Goal: Transaction & Acquisition: Book appointment/travel/reservation

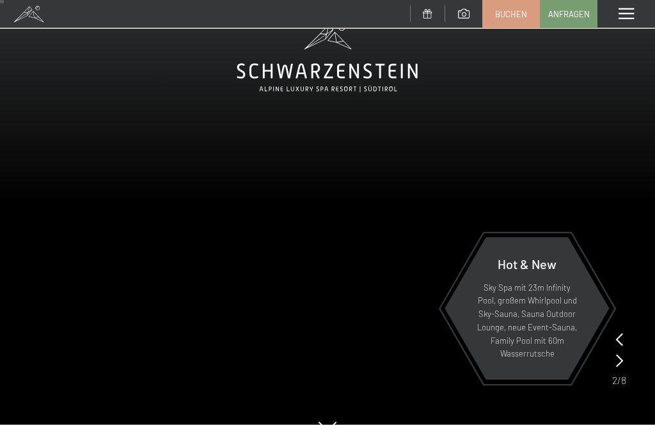
scroll to position [37, 0]
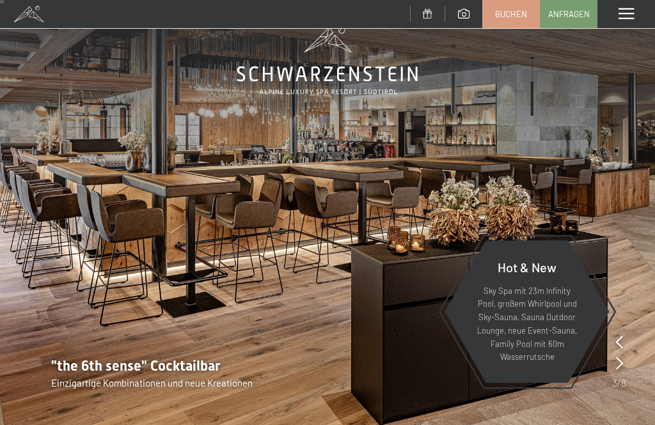
click at [629, 368] on div ""the 6th sense" Cocktailbar Einzigartige Kombinationen und neue Kreationen" at bounding box center [327, 373] width 655 height 33
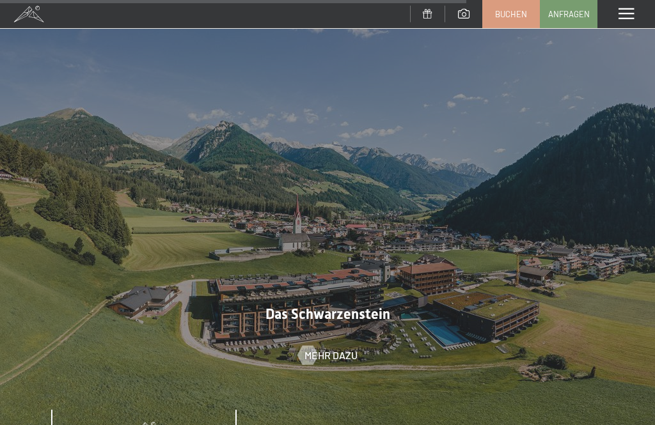
scroll to position [3877, 0]
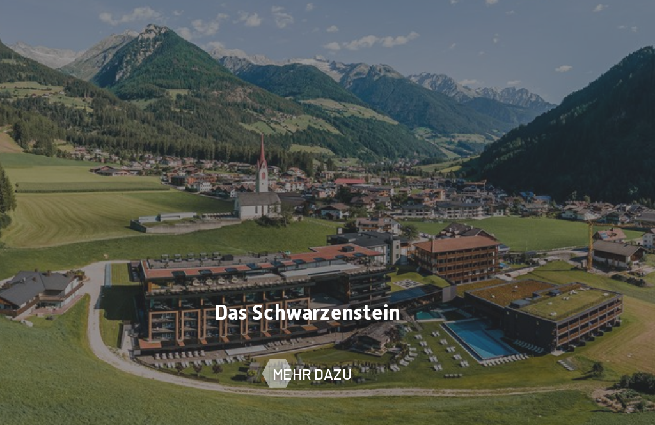
click at [387, 222] on div at bounding box center [327, 209] width 655 height 491
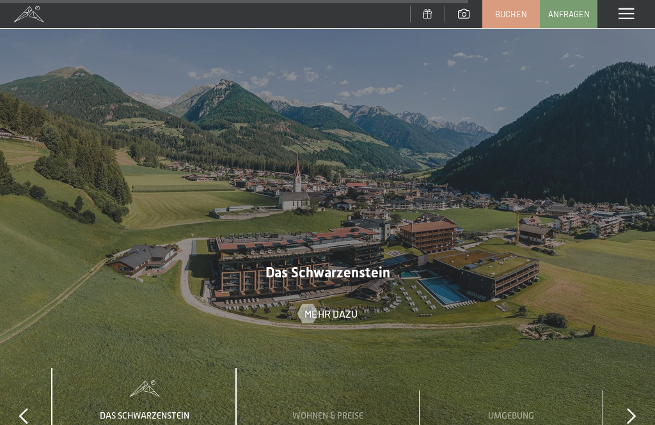
scroll to position [3887, 0]
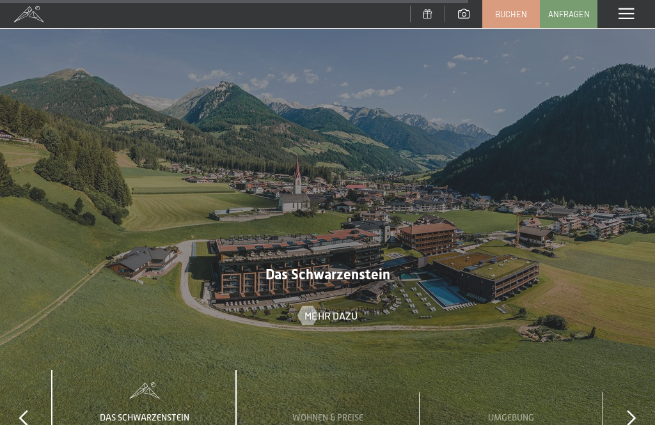
click at [572, 14] on span "Anfragen" at bounding box center [569, 14] width 42 height 12
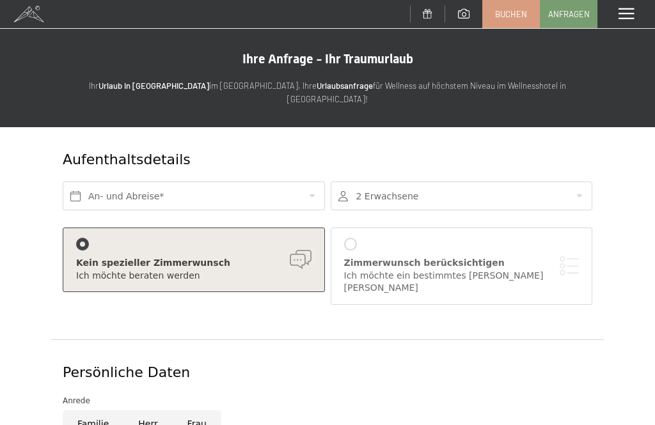
click at [508, 16] on span "Buchen" at bounding box center [511, 14] width 32 height 12
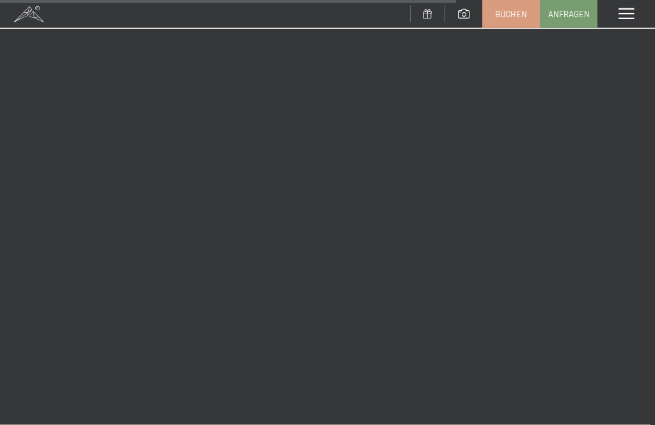
scroll to position [9369, 0]
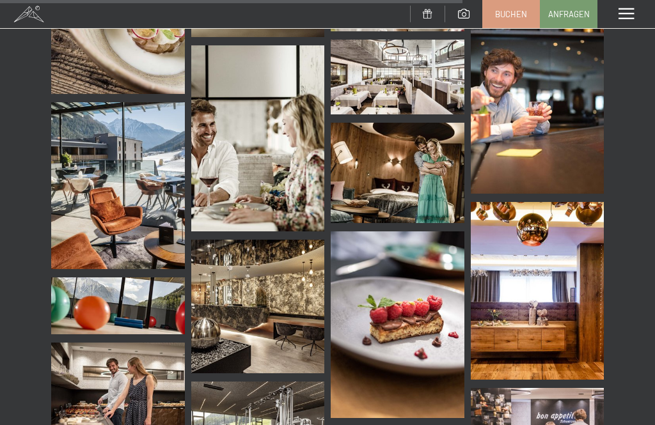
click at [107, 235] on img at bounding box center [118, 185] width 134 height 167
click at [94, 225] on div at bounding box center [327, 212] width 655 height 425
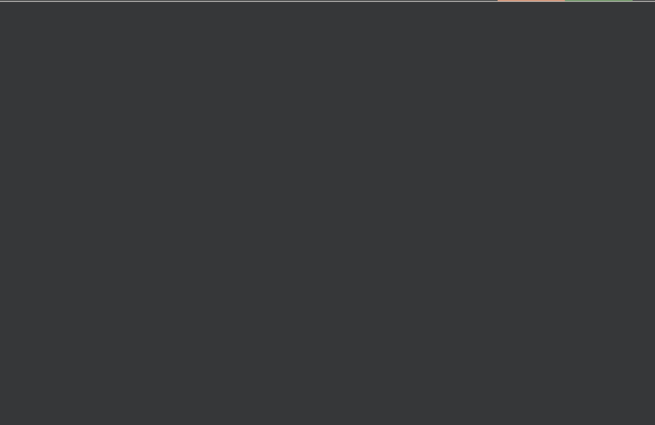
scroll to position [11766, 0]
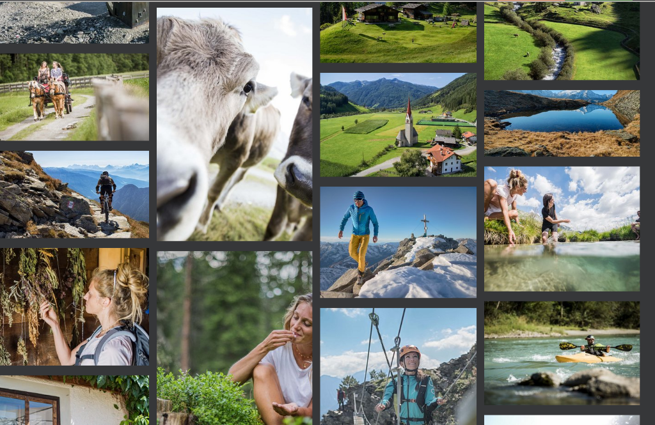
click at [548, 17] on span "Anfragen" at bounding box center [569, 14] width 42 height 12
click at [495, 10] on span "Buchen" at bounding box center [511, 14] width 32 height 12
click at [410, 17] on link at bounding box center [427, 14] width 35 height 11
click at [548, 19] on span "Anfragen" at bounding box center [569, 14] width 42 height 12
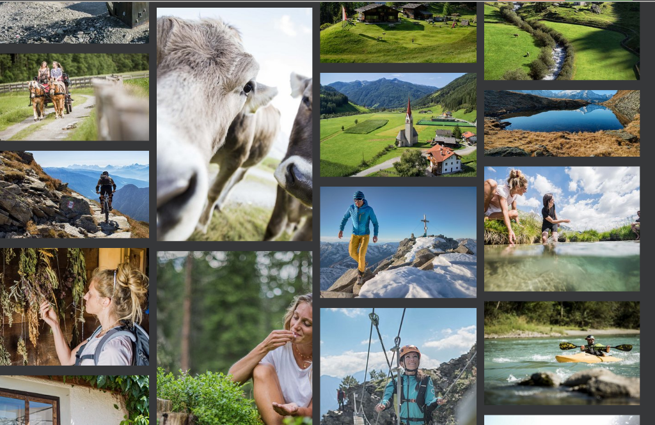
scroll to position [9950, 0]
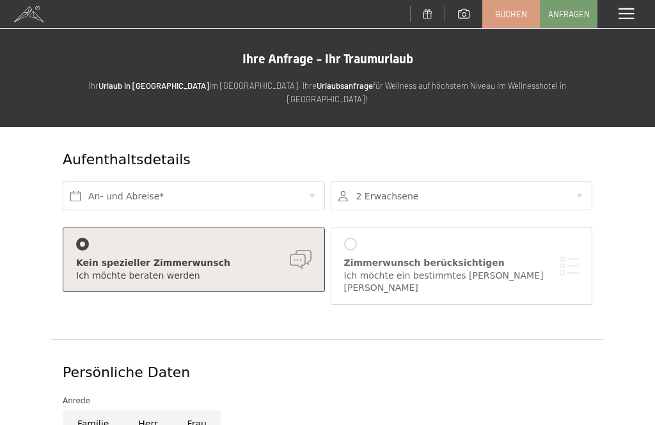
click at [629, 13] on span at bounding box center [625, 14] width 15 height 12
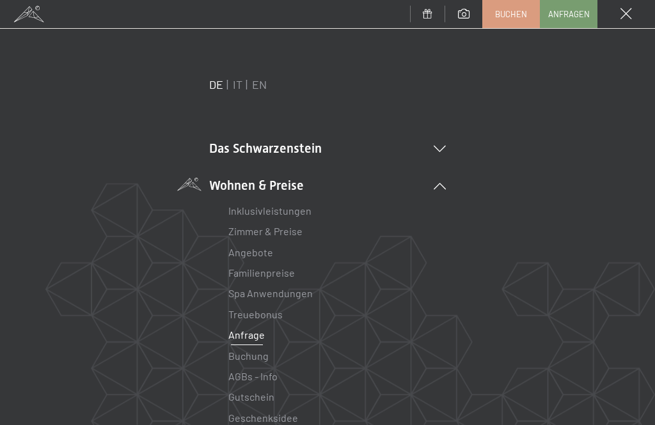
click at [239, 83] on link "IT" at bounding box center [238, 84] width 10 height 14
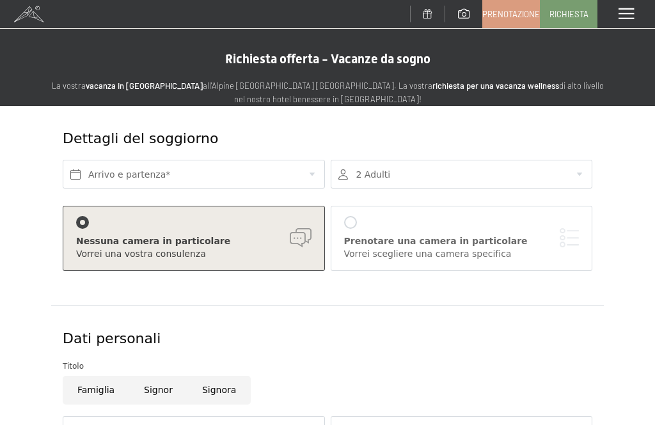
click at [632, 8] on span at bounding box center [625, 14] width 15 height 12
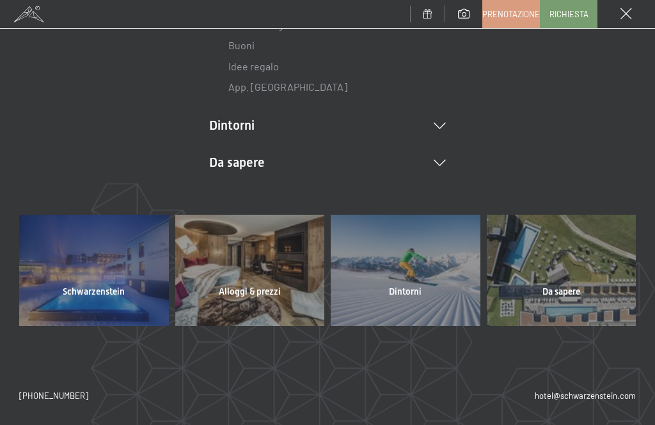
scroll to position [350, 0]
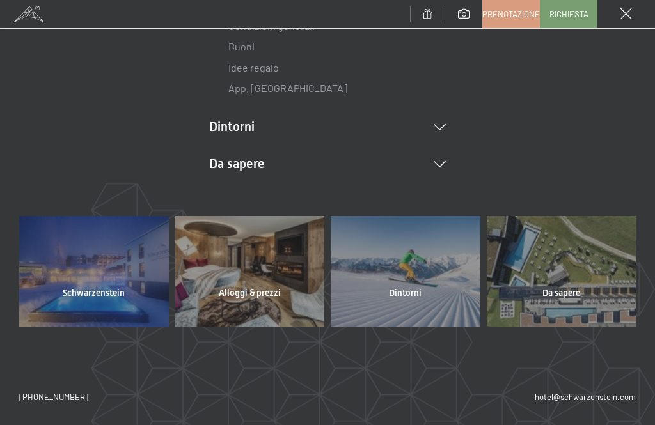
click at [88, 253] on div at bounding box center [94, 271] width 150 height 111
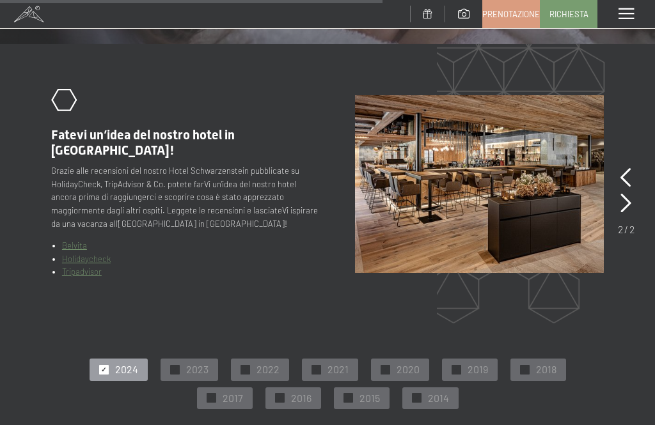
scroll to position [1953, 0]
click at [427, 361] on div "✓ 2024 ✓ 2023 ✓ 2022 ✓ 2021 ✓ 2020 ✓ 2019 ✓ 2018 ✓ 2017 ✓ 2016 ✓ 2015 ✓ 2014" at bounding box center [327, 384] width 553 height 57
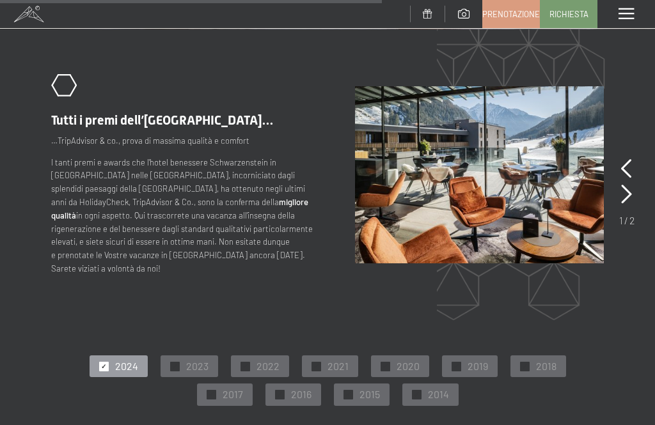
click at [428, 388] on span "2014" at bounding box center [438, 395] width 21 height 14
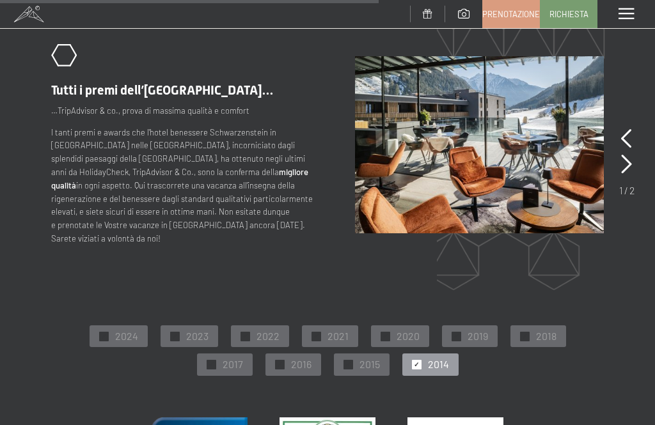
scroll to position [1997, 0]
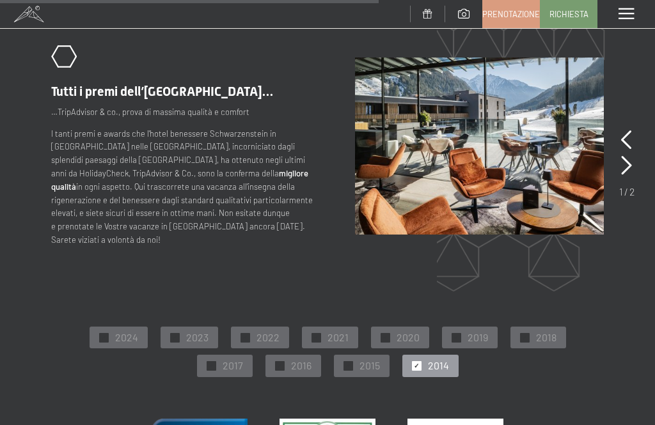
click at [130, 331] on span "2024" at bounding box center [126, 338] width 23 height 14
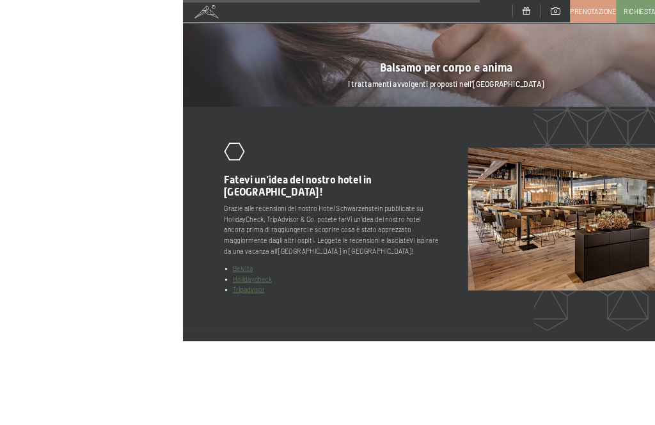
scroll to position [1922, 0]
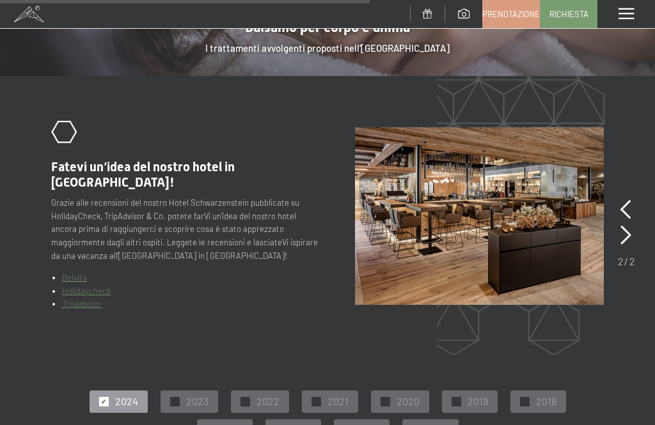
click at [628, 226] on icon at bounding box center [625, 235] width 11 height 19
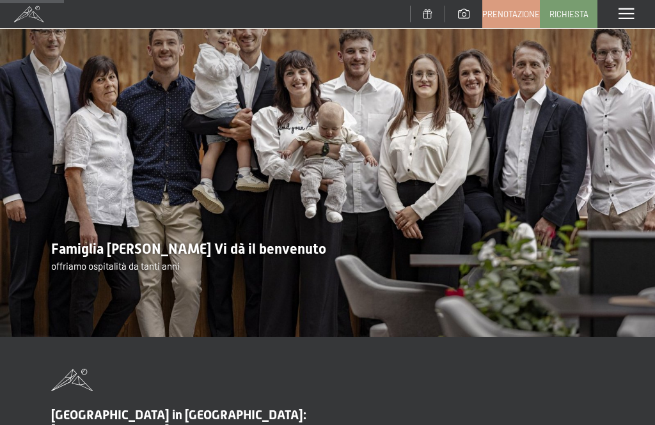
scroll to position [0, 0]
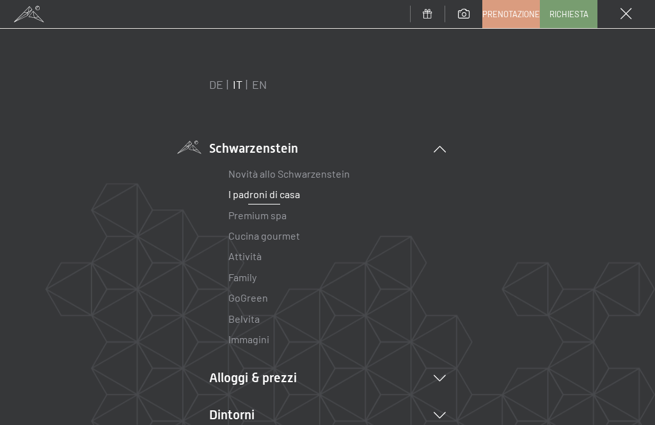
click at [269, 220] on link "Premium spa" at bounding box center [257, 215] width 58 height 12
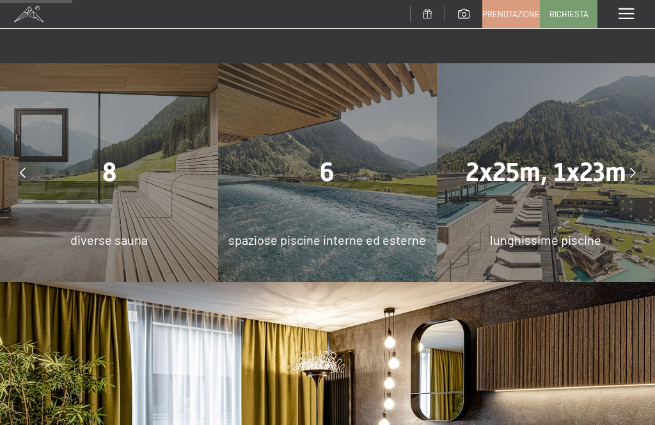
click at [333, 164] on span "6" at bounding box center [327, 172] width 15 height 30
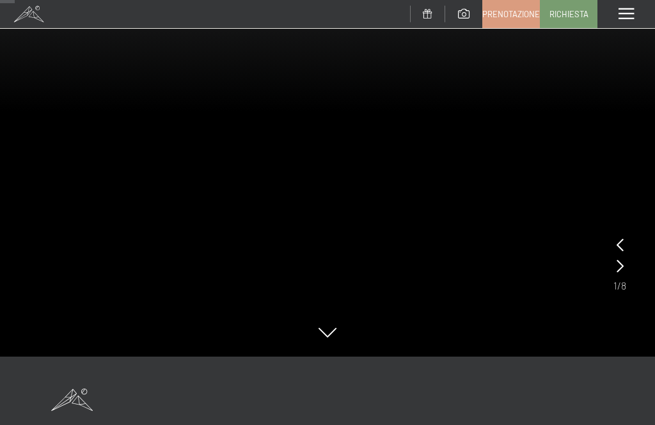
scroll to position [127, 0]
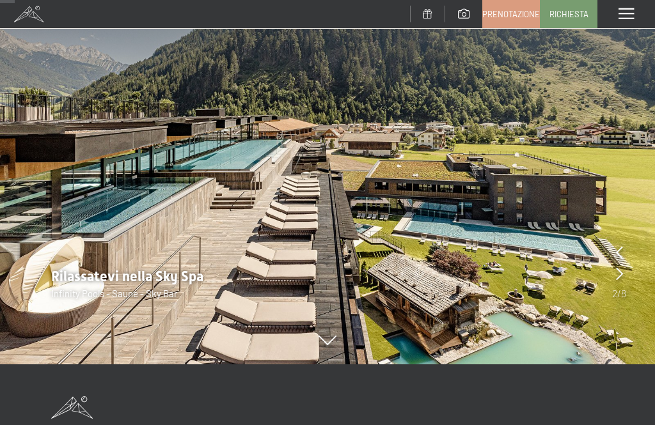
click at [620, 279] on icon at bounding box center [619, 273] width 7 height 13
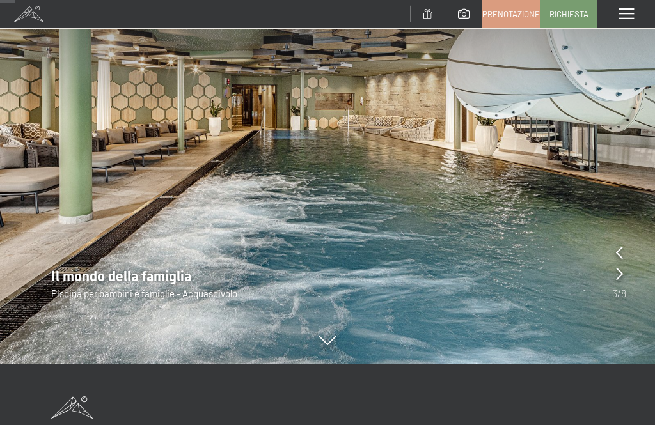
click at [620, 282] on div at bounding box center [619, 274] width 7 height 18
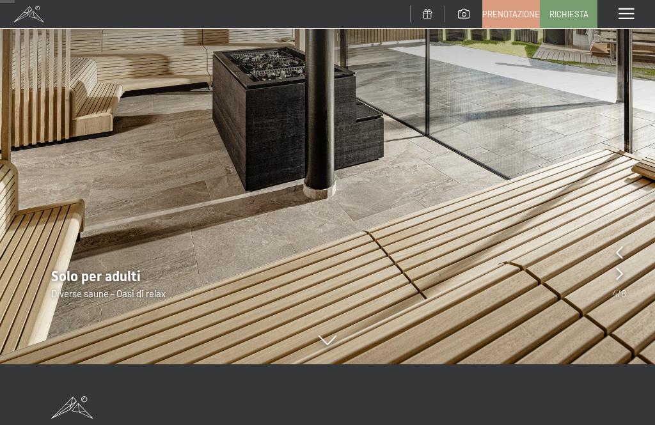
click at [621, 275] on icon at bounding box center [619, 273] width 7 height 13
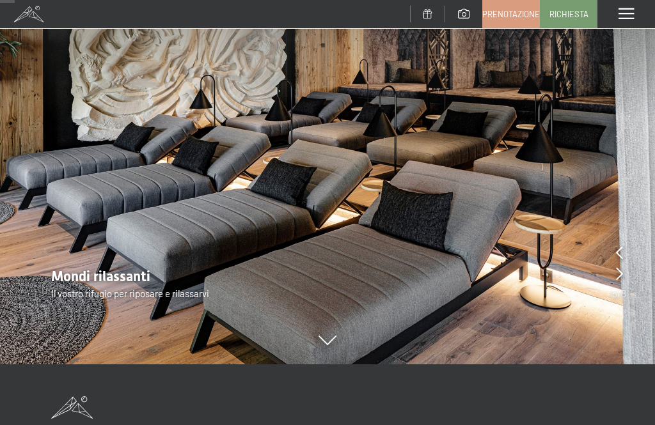
click at [617, 279] on icon at bounding box center [619, 273] width 7 height 13
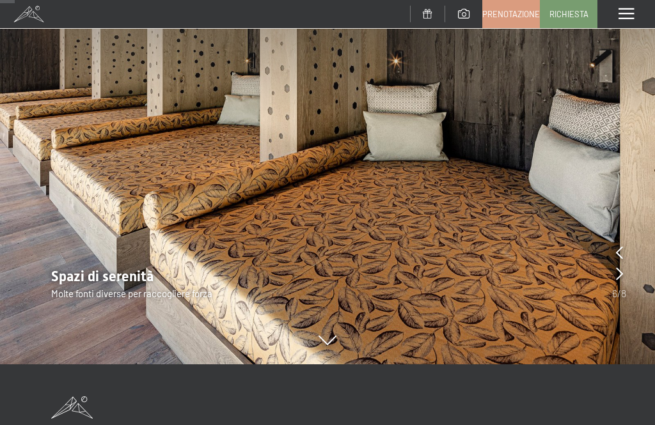
click at [621, 272] on icon at bounding box center [619, 273] width 7 height 13
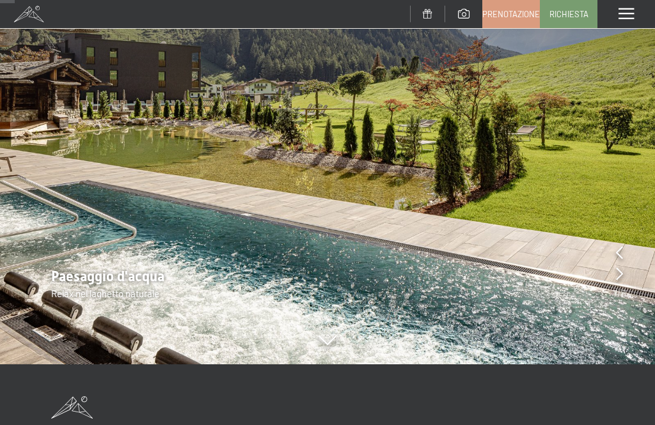
click at [616, 279] on icon at bounding box center [619, 273] width 7 height 13
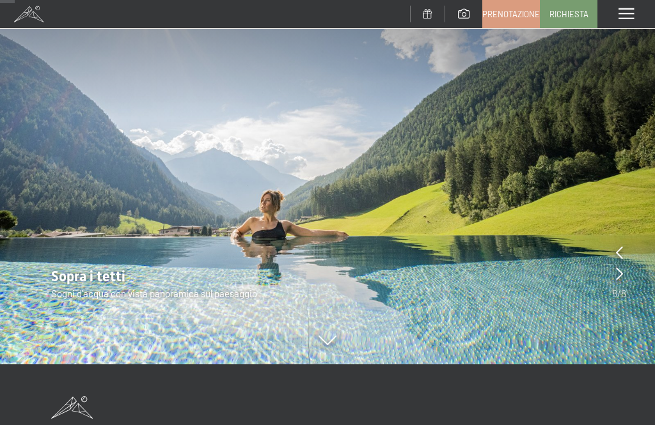
click at [620, 276] on icon at bounding box center [619, 273] width 7 height 13
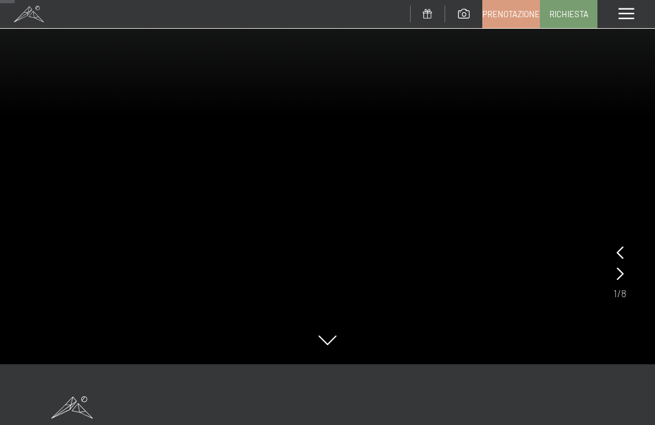
click at [619, 275] on icon at bounding box center [620, 273] width 7 height 13
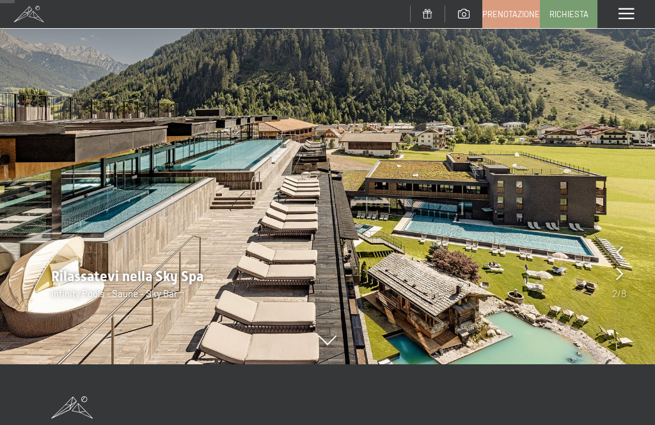
click at [618, 254] on icon at bounding box center [619, 252] width 7 height 13
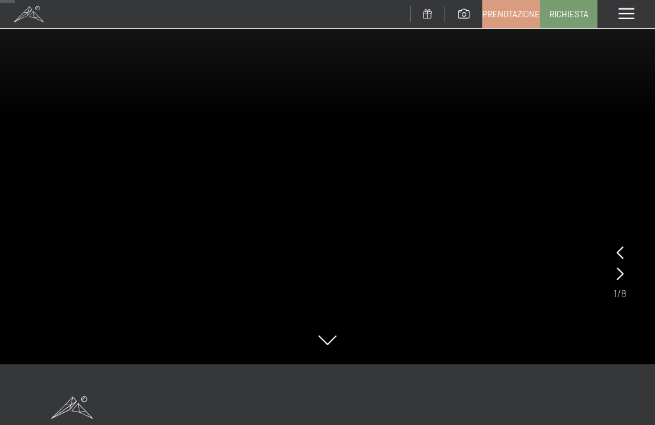
click at [622, 272] on icon at bounding box center [620, 273] width 7 height 13
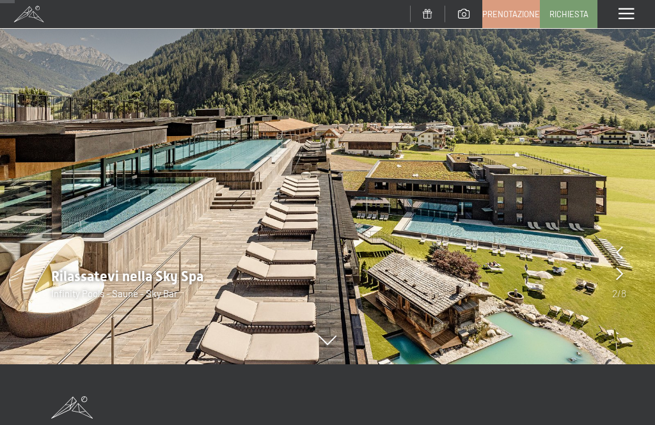
click at [617, 278] on icon at bounding box center [619, 273] width 7 height 13
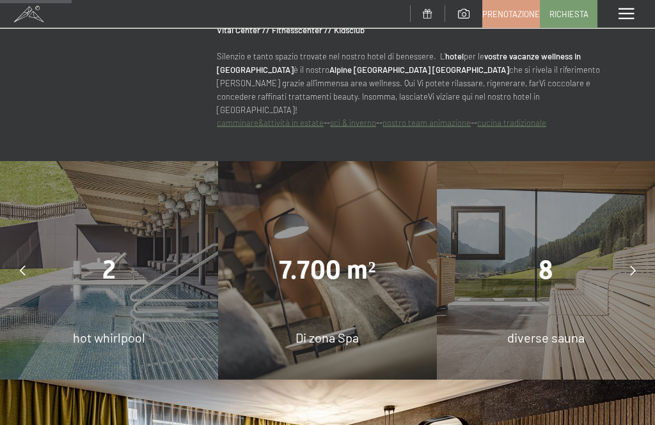
scroll to position [604, 0]
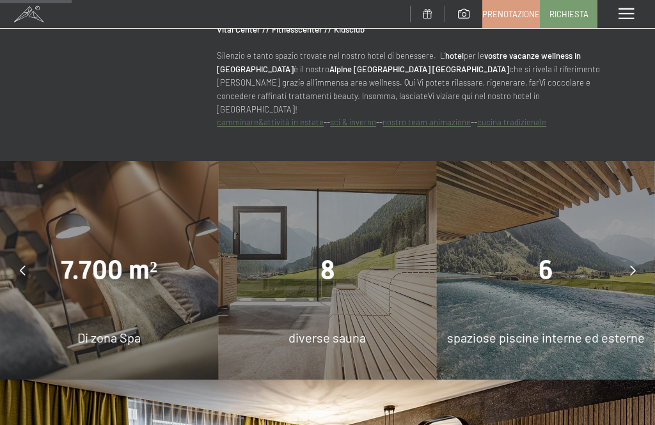
click at [549, 260] on span "6" at bounding box center [546, 270] width 15 height 30
click at [550, 263] on span "6" at bounding box center [546, 270] width 15 height 30
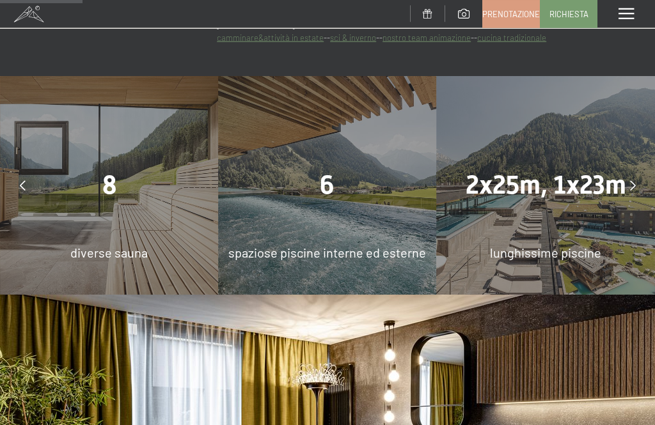
scroll to position [688, 0]
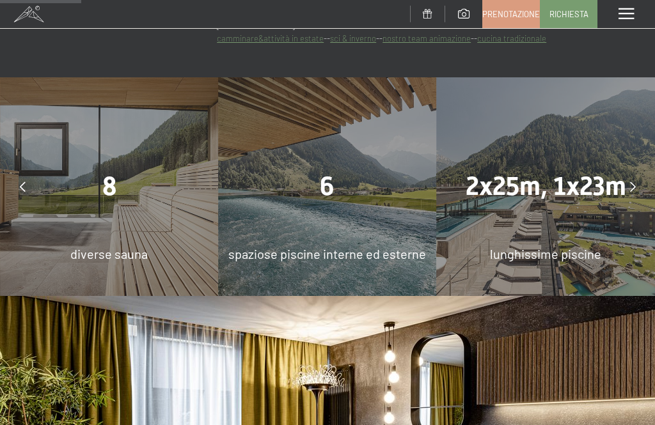
click at [570, 246] on span "lunghissime piscine" at bounding box center [545, 253] width 111 height 15
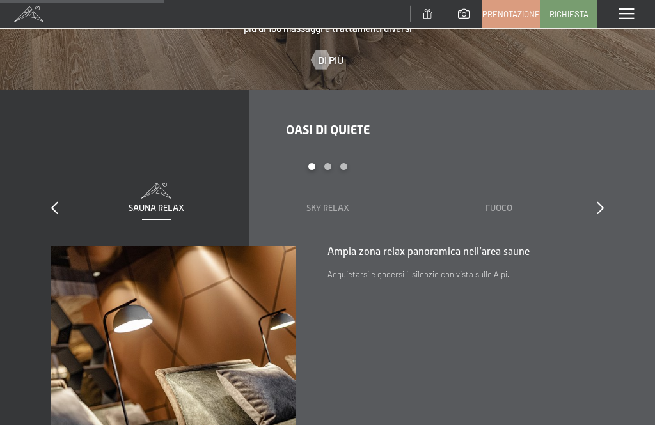
scroll to position [1385, 0]
click at [597, 201] on icon at bounding box center [600, 207] width 7 height 13
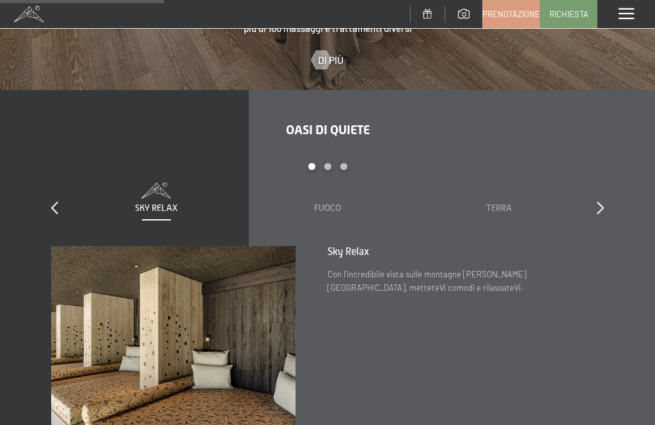
click at [603, 201] on icon at bounding box center [600, 207] width 7 height 13
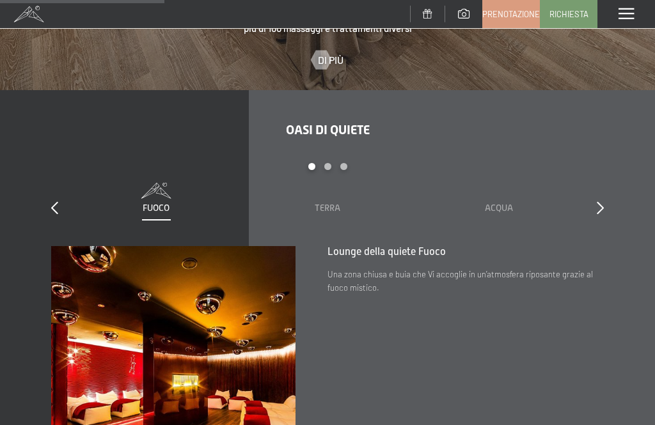
click at [602, 201] on icon at bounding box center [600, 207] width 7 height 13
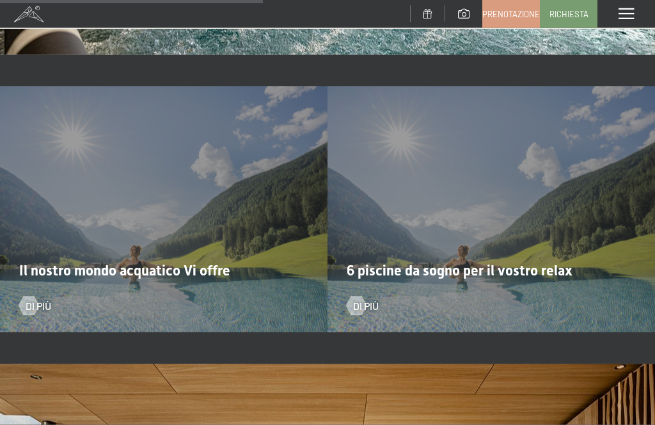
scroll to position [2222, 0]
click at [361, 299] on span "Di più" at bounding box center [366, 306] width 26 height 14
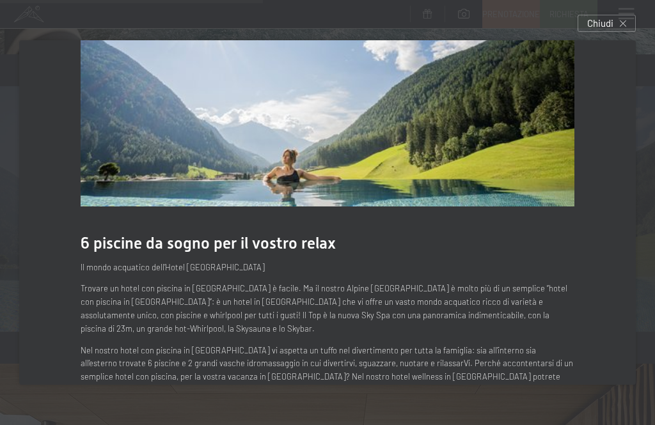
scroll to position [74, 0]
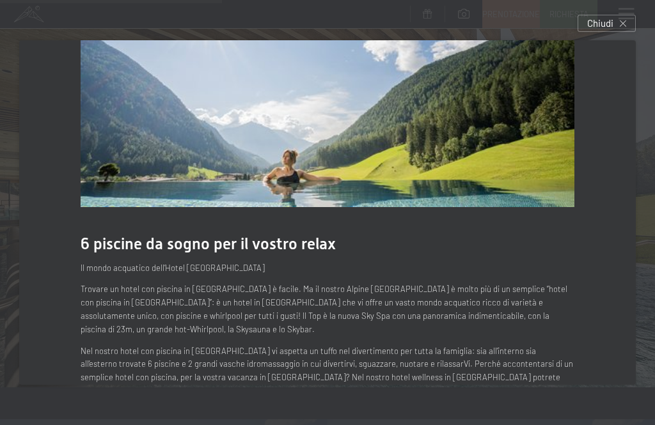
click at [507, 169] on img at bounding box center [327, 101] width 493 height 211
click at [504, 319] on p "Trovare un hotel con piscina in [GEOGRAPHIC_DATA] è facile. Ma il nostro Alpine…" at bounding box center [327, 309] width 493 height 53
click at [313, 242] on span "6 piscine da sogno per il vostro relax" at bounding box center [208, 244] width 255 height 19
click at [208, 270] on p "Il mondo acquatico dell’Hotel [GEOGRAPHIC_DATA]" at bounding box center [327, 268] width 493 height 13
click at [349, 175] on img at bounding box center [327, 101] width 493 height 211
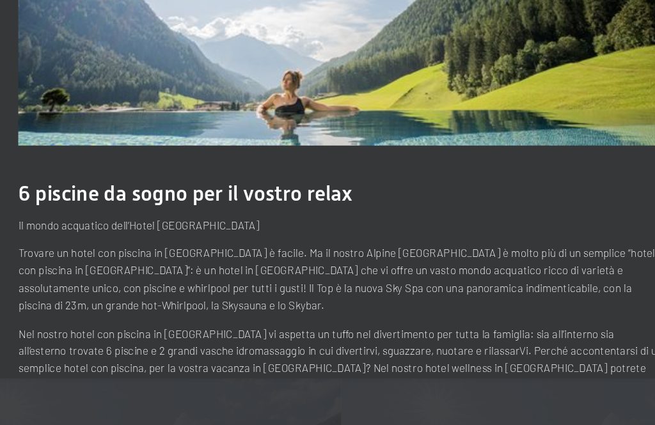
scroll to position [2015, 0]
